Goal: Task Accomplishment & Management: Use online tool/utility

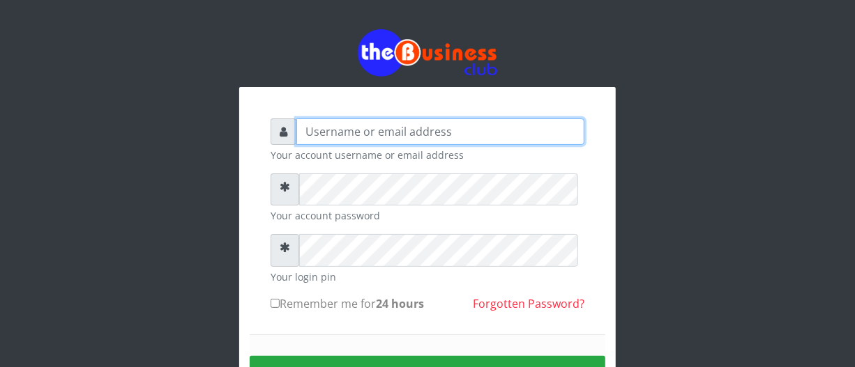
type input "biggsam20@gmail.com"
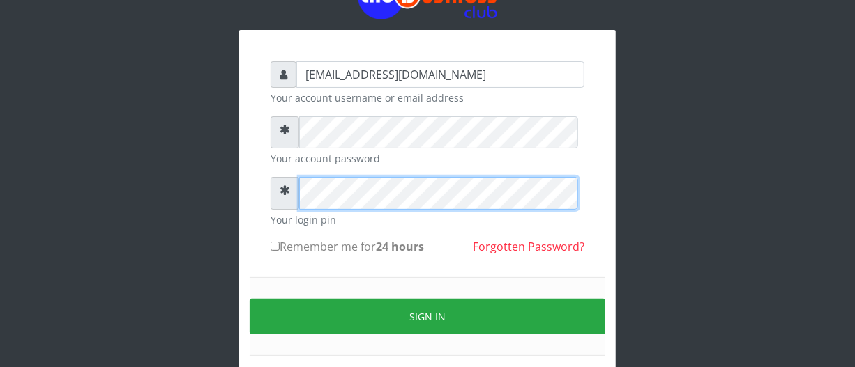
scroll to position [76, 0]
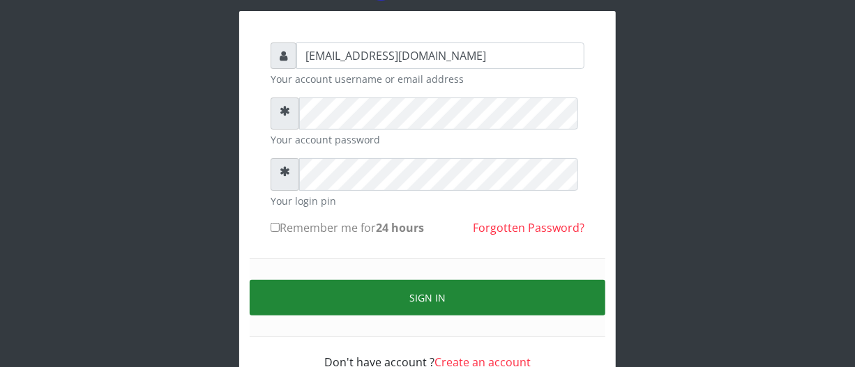
click at [466, 316] on button "Sign in" at bounding box center [428, 298] width 356 height 36
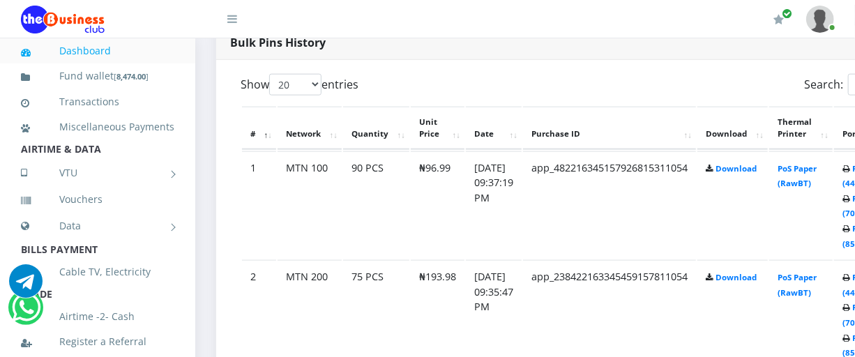
scroll to position [735, 0]
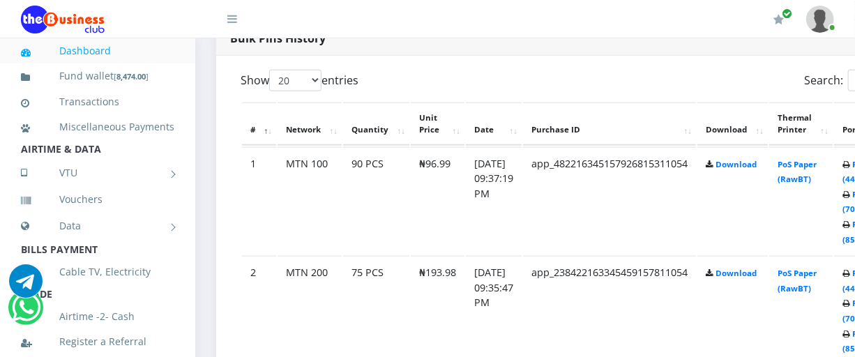
drag, startPoint x: 851, startPoint y: 282, endPoint x: 850, endPoint y: 273, distance: 9.8
click at [832, 255] on td "PoS Paper (RawBT)" at bounding box center [800, 201] width 63 height 108
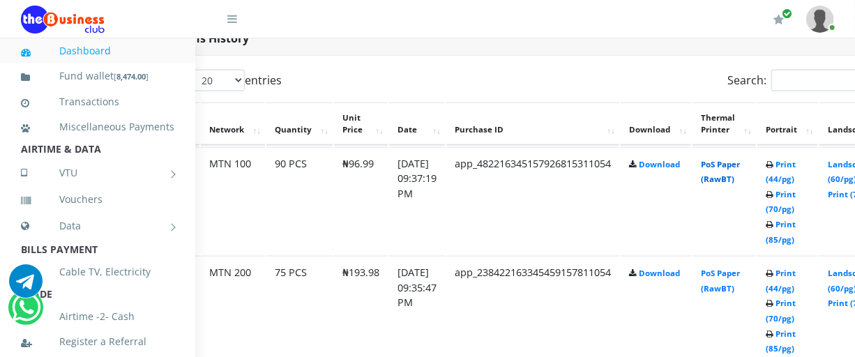
scroll to position [735, 101]
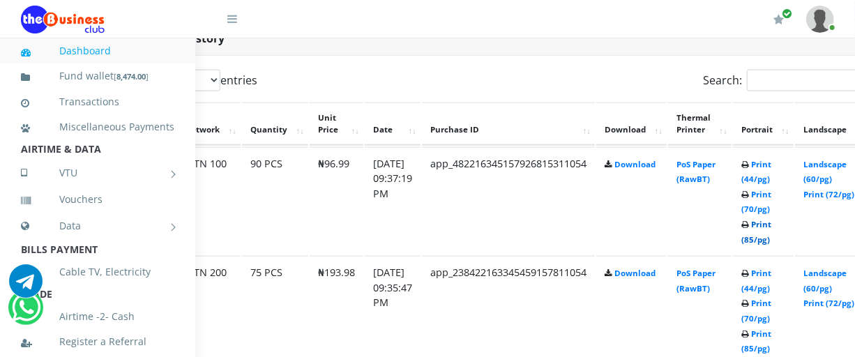
click at [771, 245] on link "Print (85/pg)" at bounding box center [756, 232] width 30 height 26
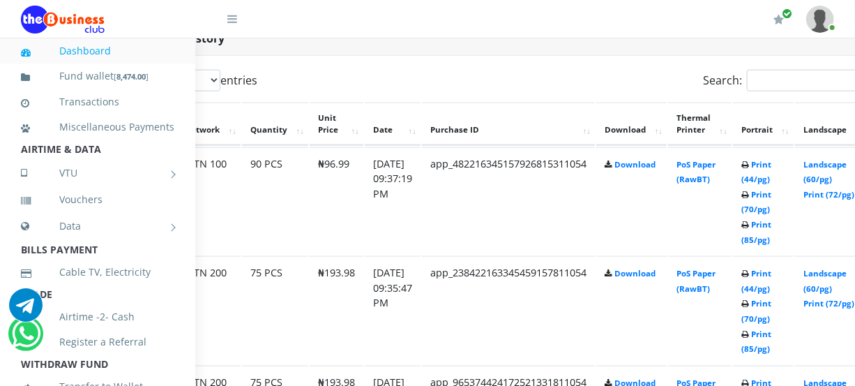
scroll to position [811, 101]
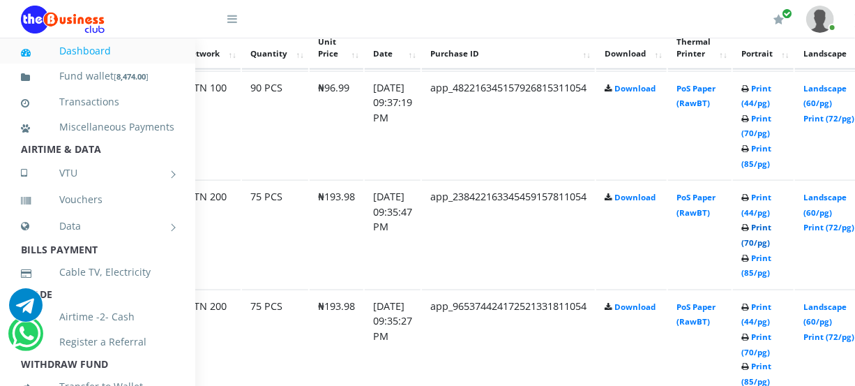
click at [771, 247] on link "Print (70/pg)" at bounding box center [756, 235] width 30 height 26
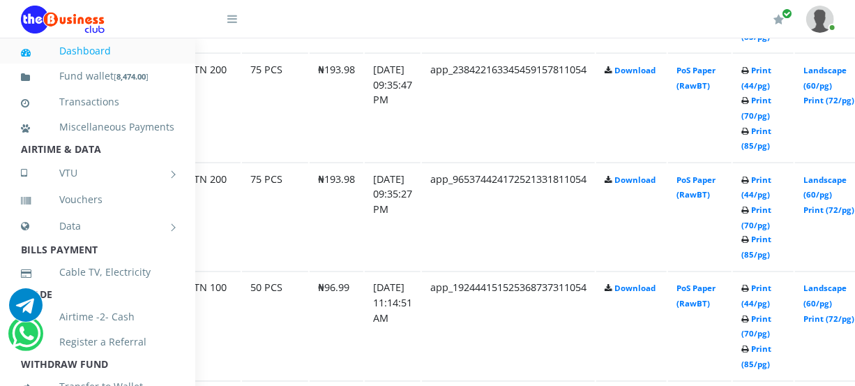
scroll to position [963, 101]
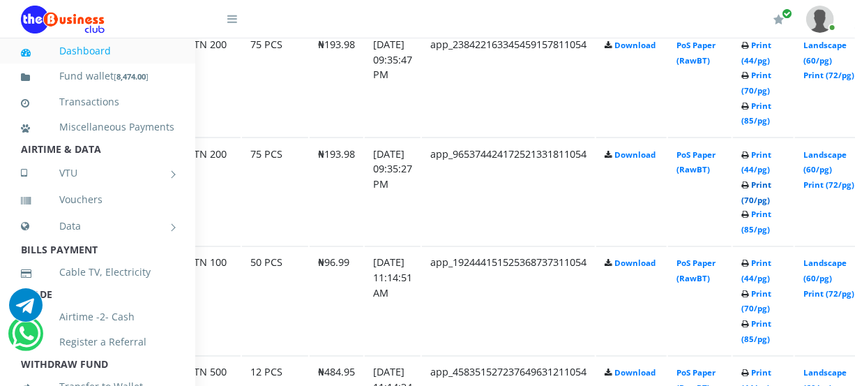
click at [771, 205] on link "Print (70/pg)" at bounding box center [756, 192] width 30 height 26
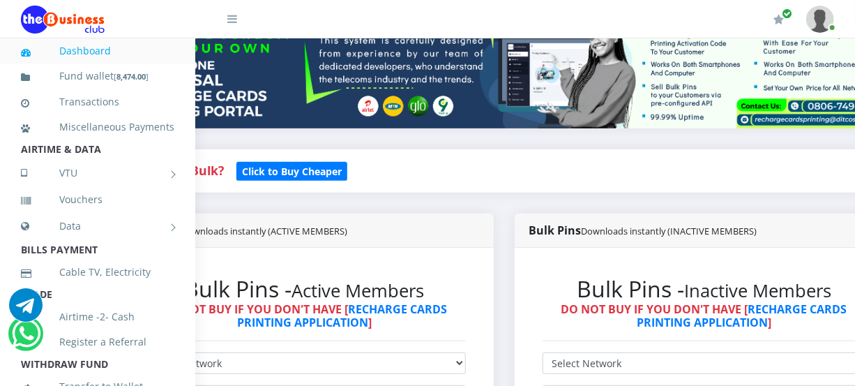
scroll to position [0, 101]
